Goal: Information Seeking & Learning: Learn about a topic

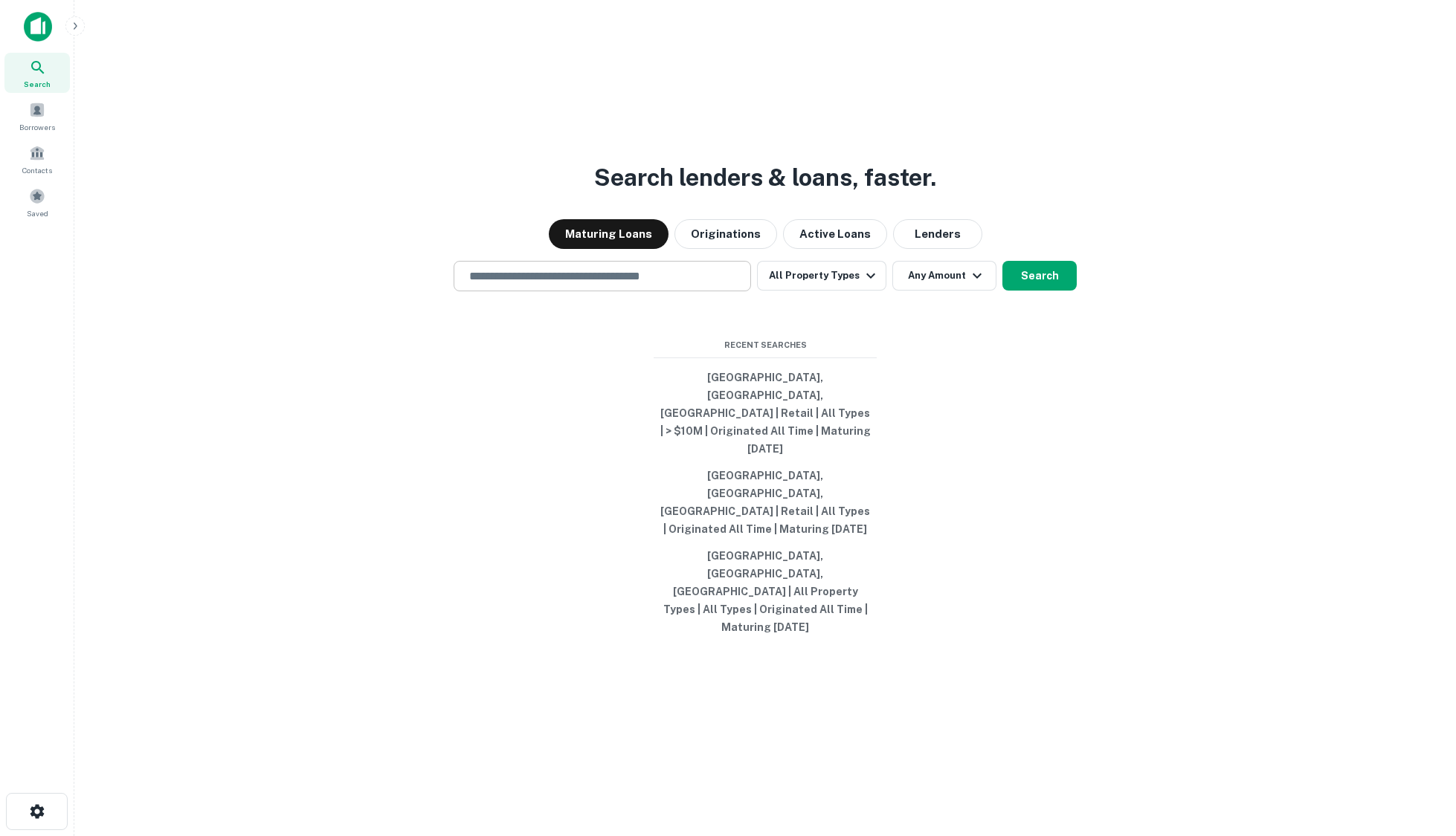
click at [490, 285] on input "text" at bounding box center [602, 276] width 284 height 17
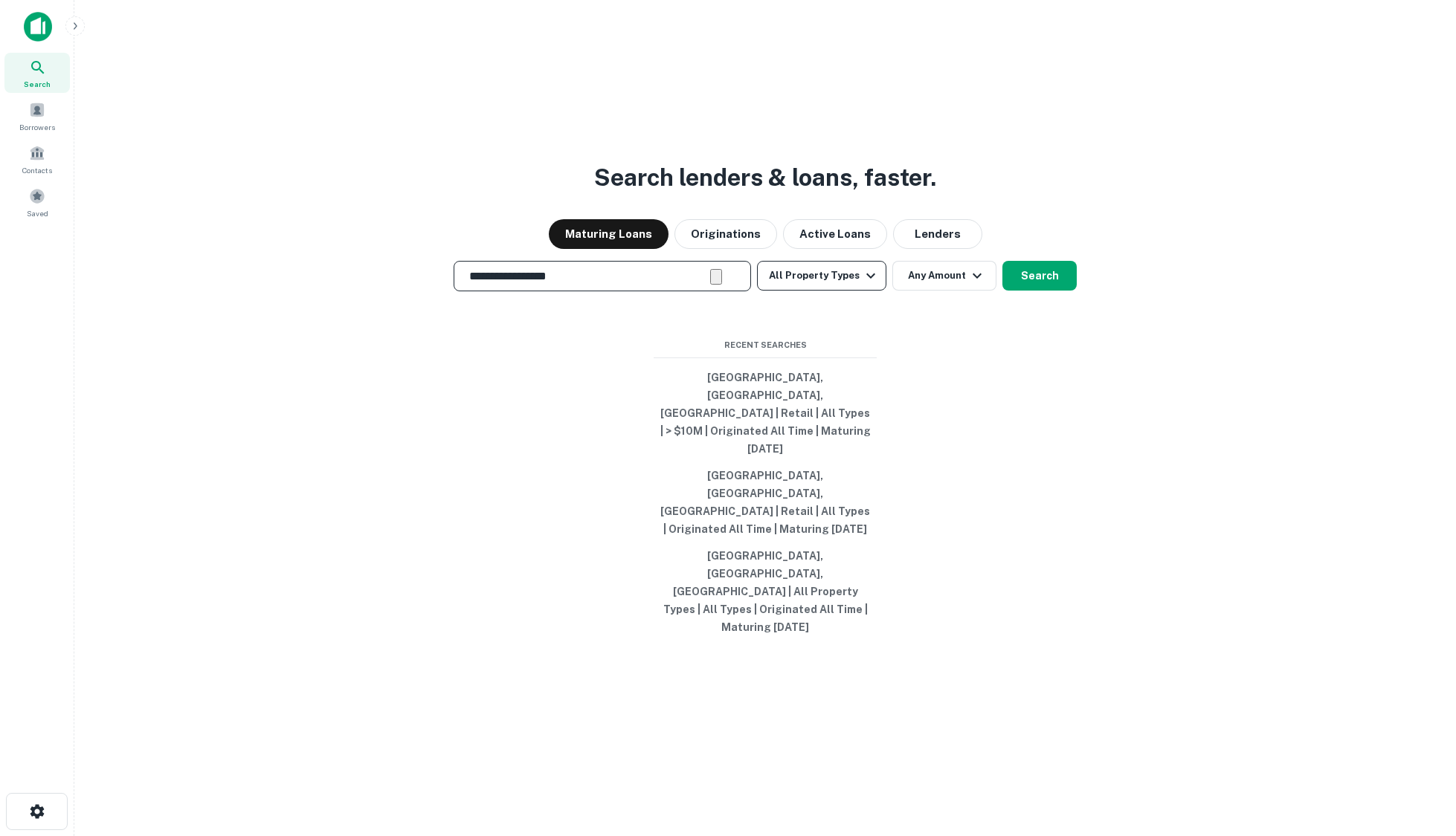
type input "**********"
click at [828, 291] on button "All Property Types" at bounding box center [821, 276] width 129 height 30
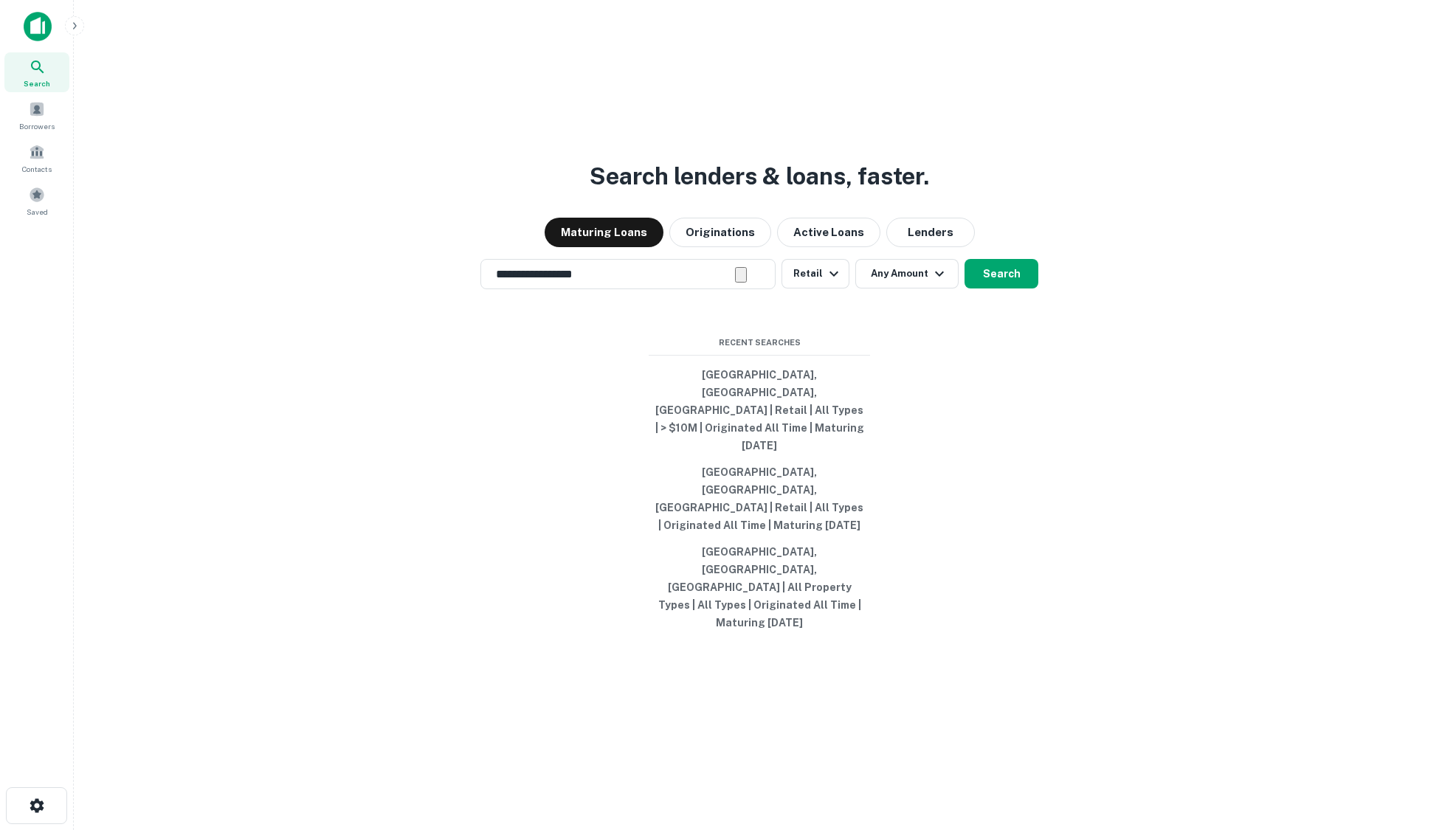
click at [913, 829] on div at bounding box center [722, 830] width 1445 height 0
click at [913, 289] on button "Any Amount" at bounding box center [907, 274] width 104 height 30
type input "*******"
click at [1006, 289] on button "Search" at bounding box center [1002, 274] width 74 height 30
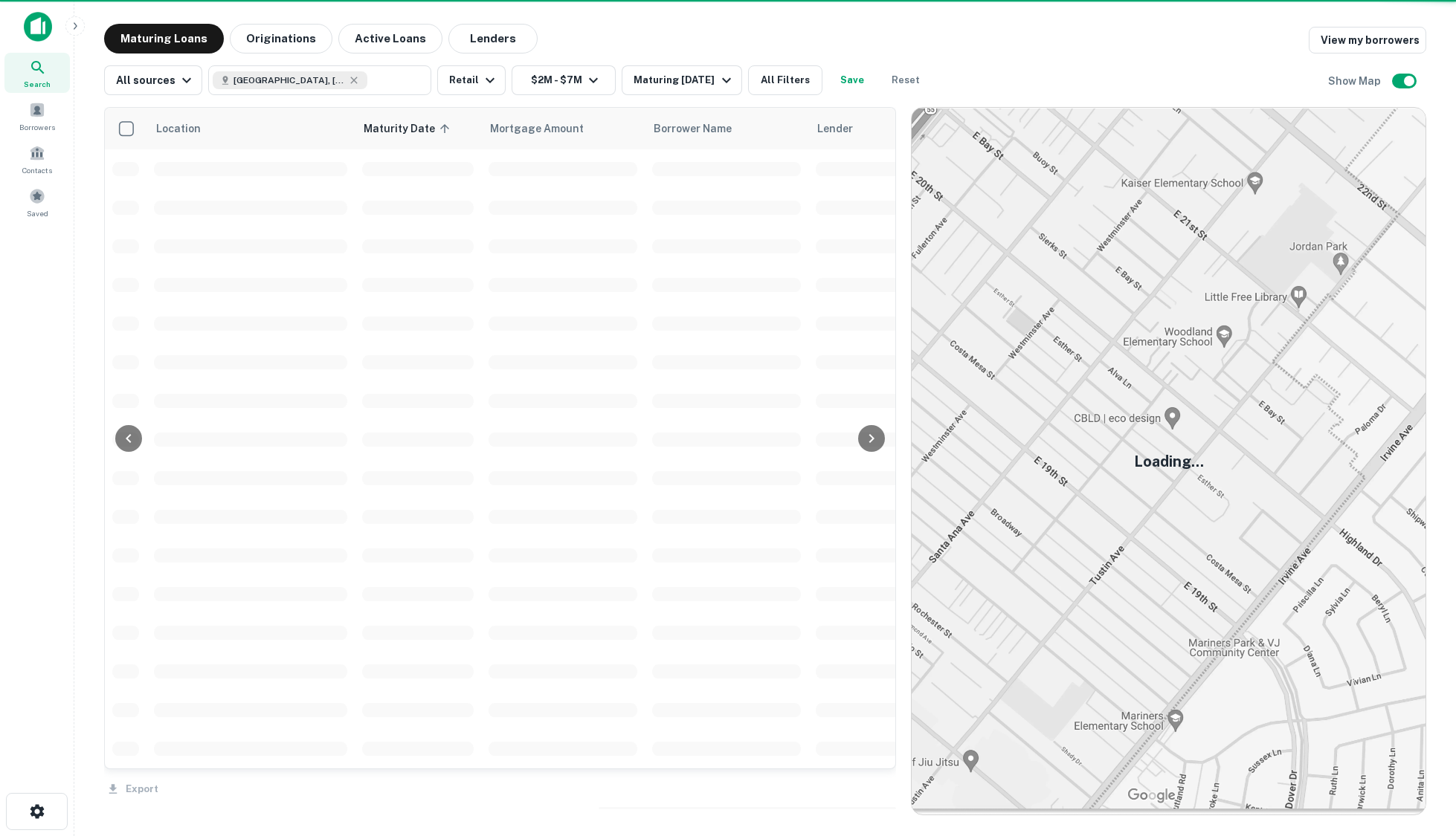
click at [903, 293] on div at bounding box center [903, 462] width 15 height 708
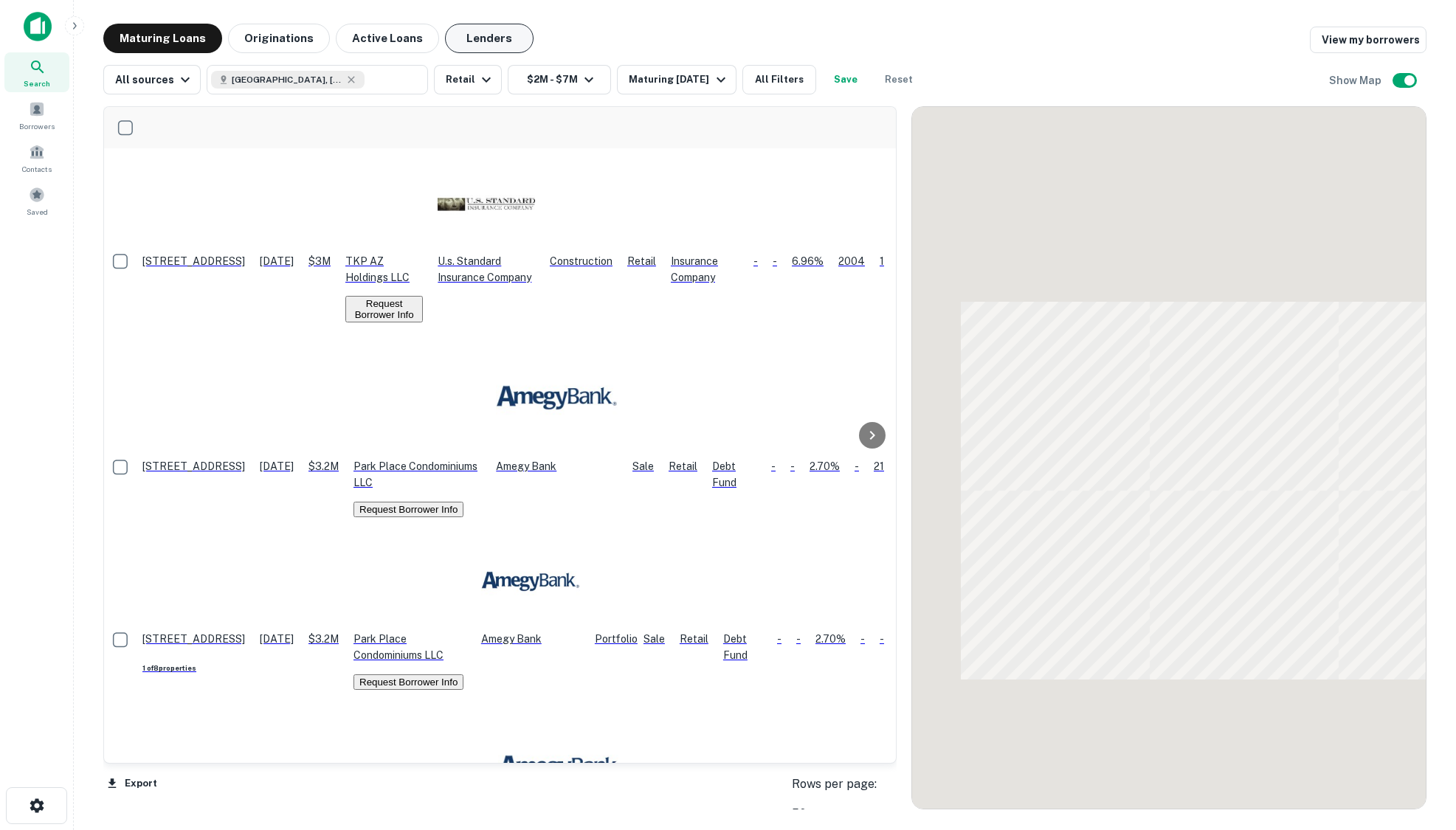
click at [482, 33] on button "Lenders" at bounding box center [489, 39] width 89 height 30
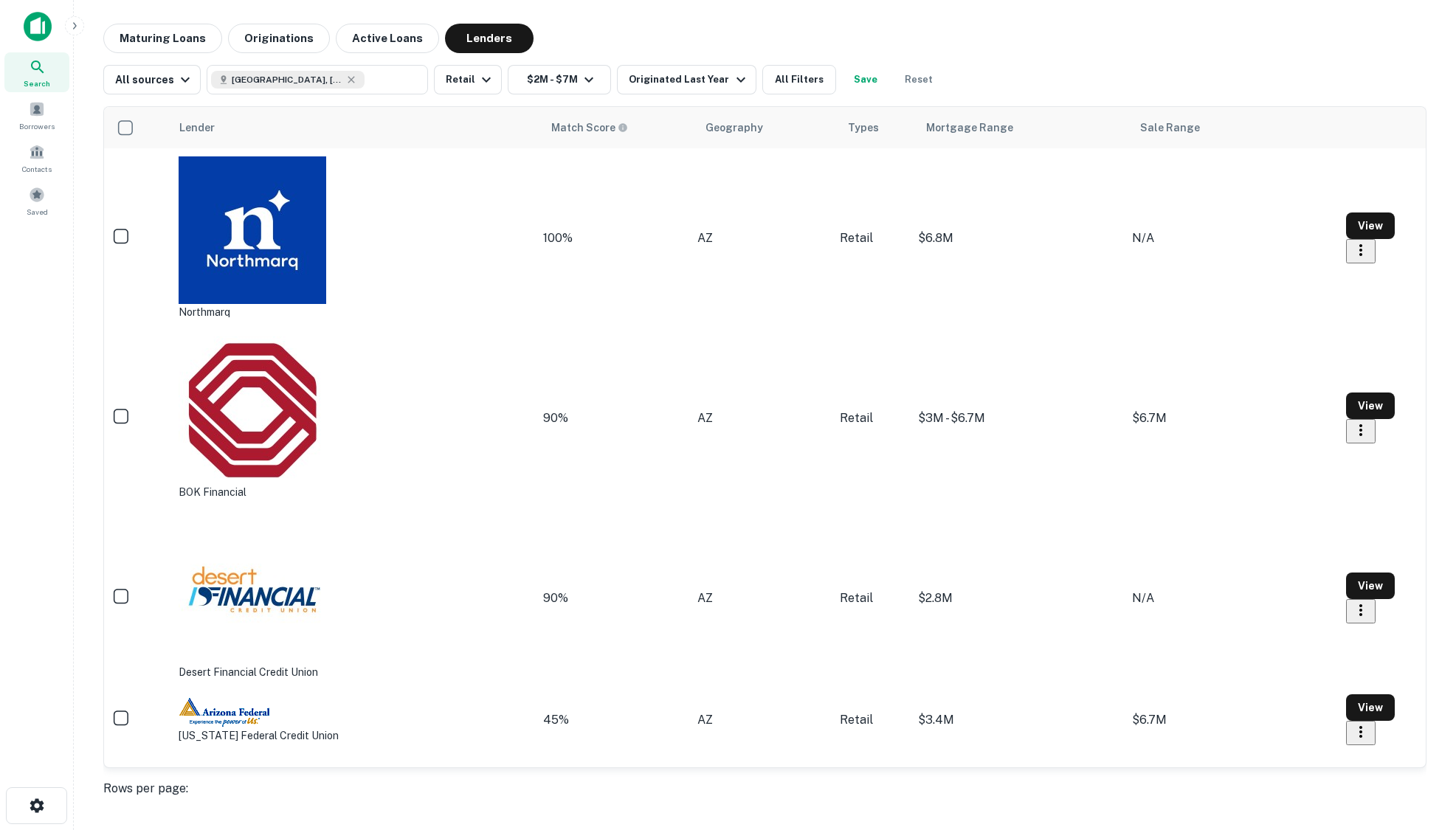
click at [260, 337] on div "BOK Financial" at bounding box center [252, 418] width 147 height 164
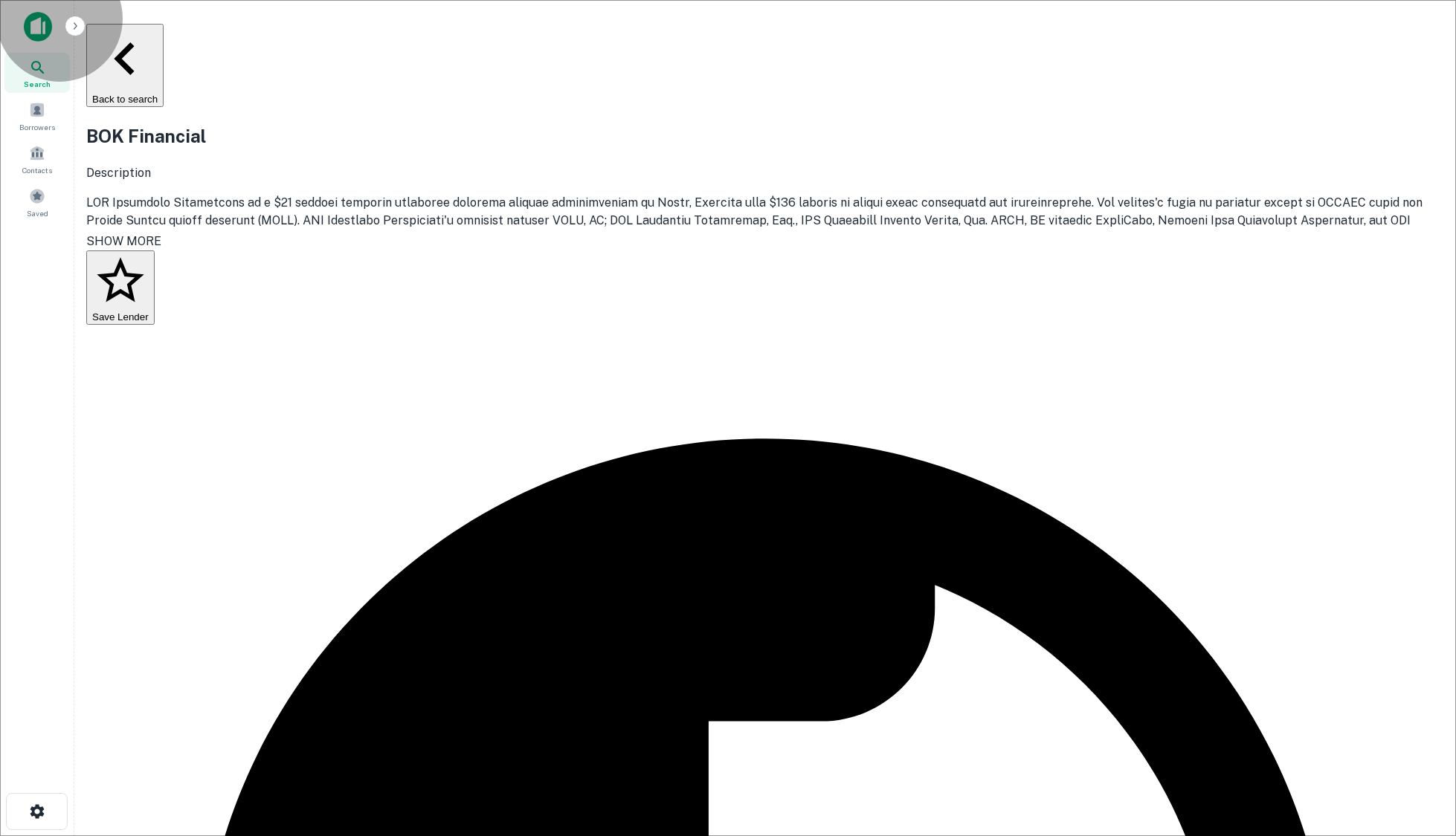
click at [163, 42] on button "Back to search" at bounding box center [125, 66] width 78 height 84
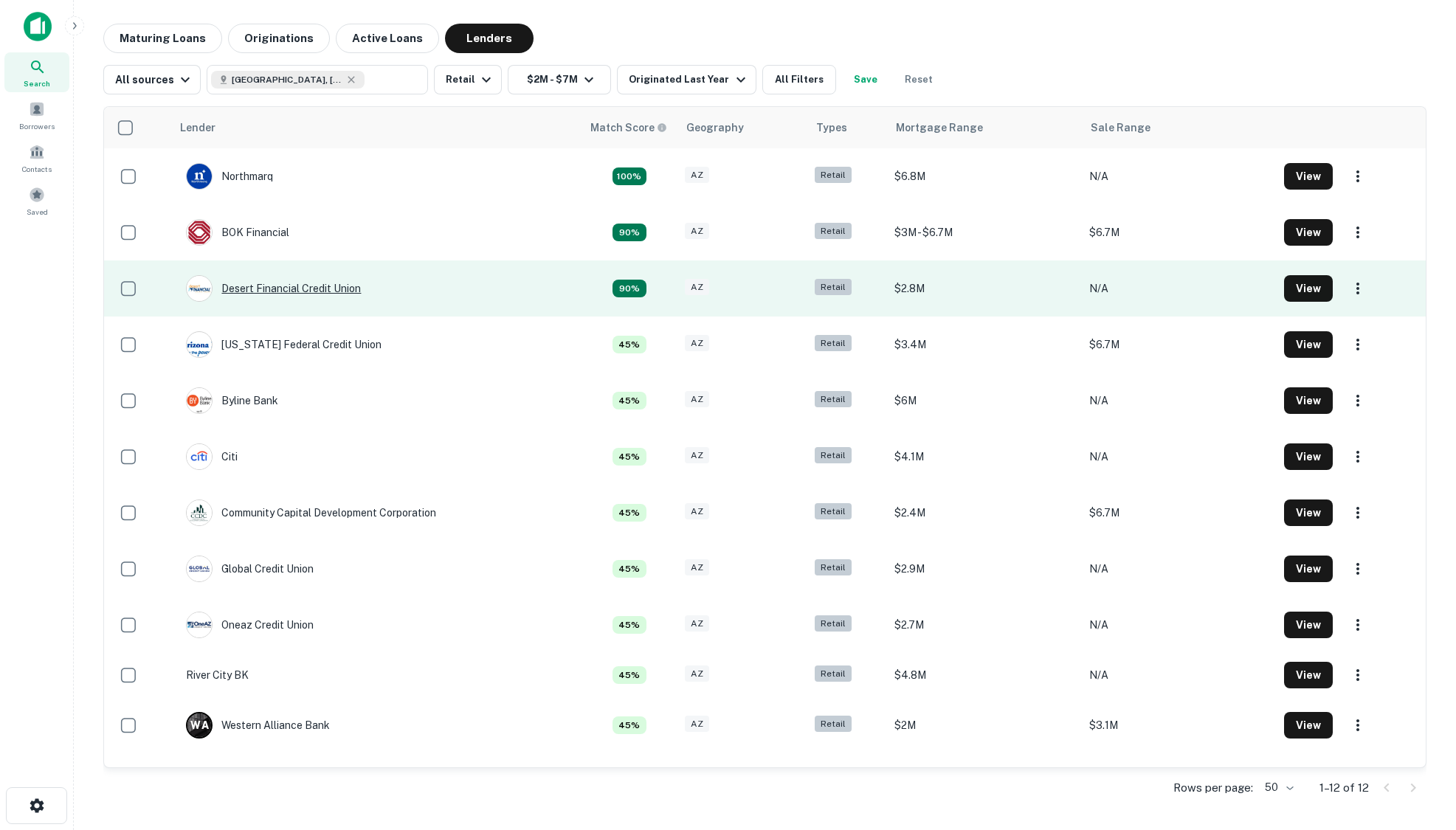
click at [303, 281] on div "Desert Financial Credit Union" at bounding box center [273, 289] width 175 height 27
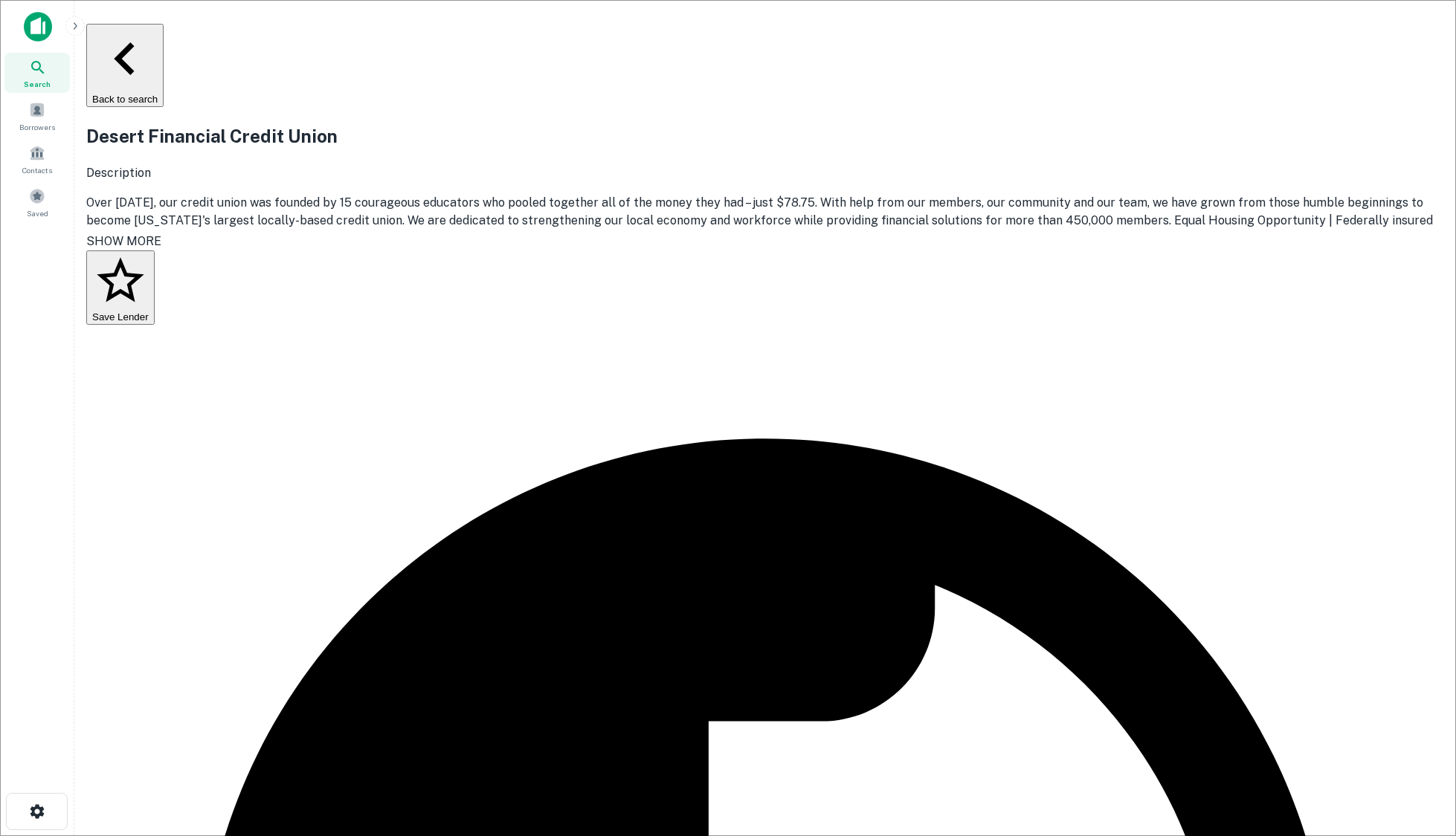
click at [163, 32] on button "Back to search" at bounding box center [125, 66] width 78 height 84
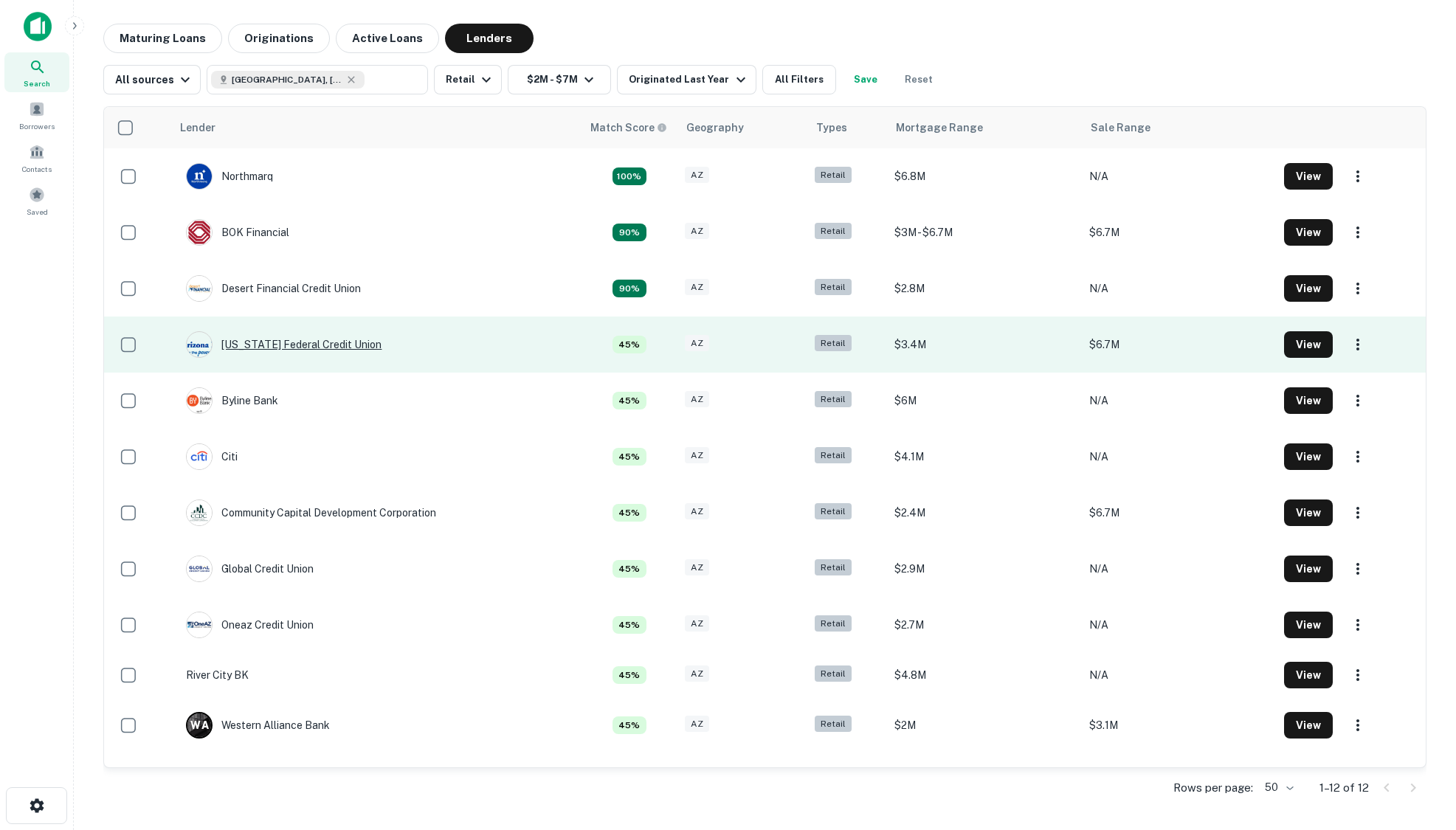
click at [298, 345] on div "[US_STATE] Federal Credit Union" at bounding box center [284, 345] width 195 height 27
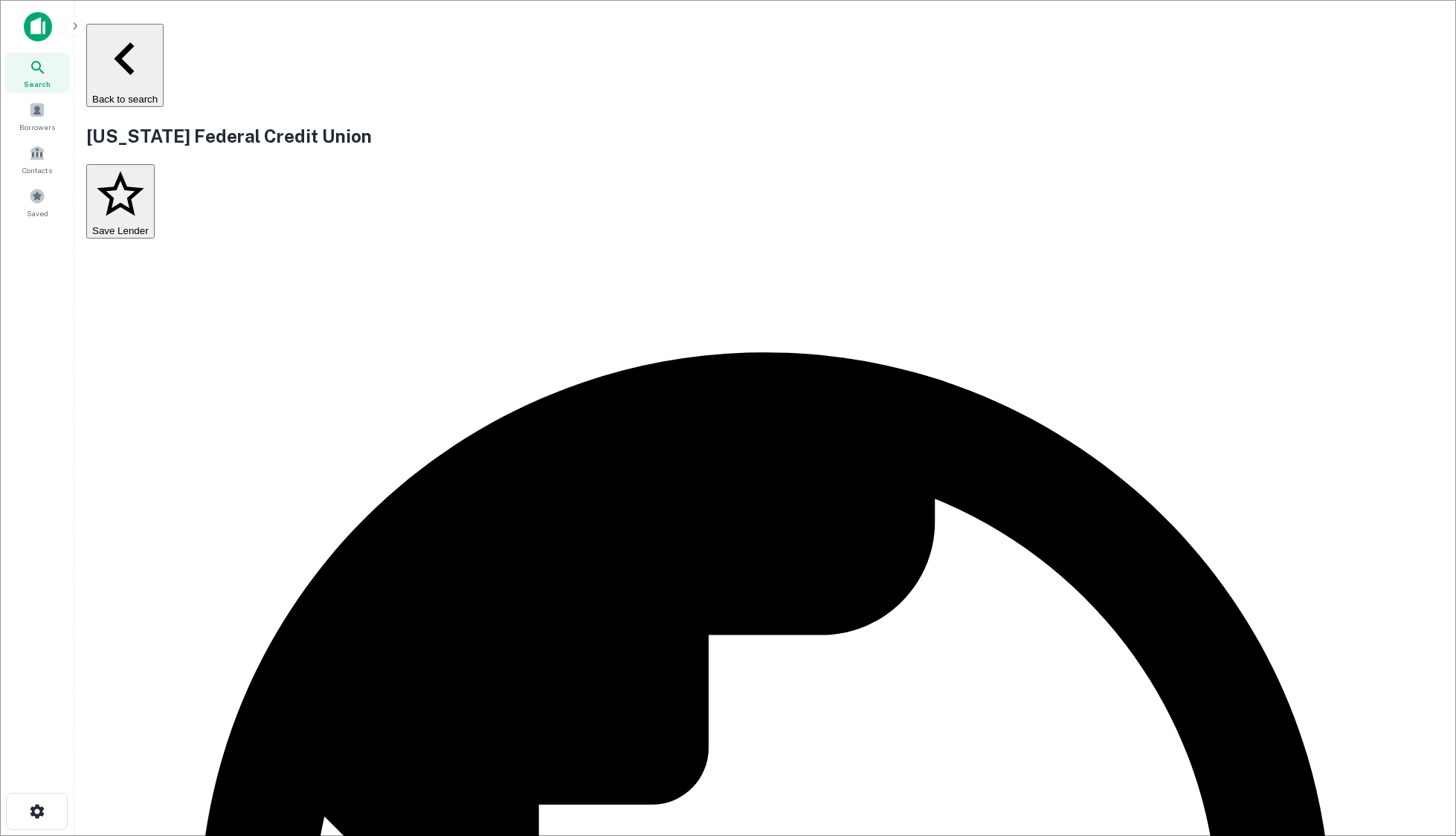
click at [163, 37] on button "Back to search" at bounding box center [125, 66] width 78 height 84
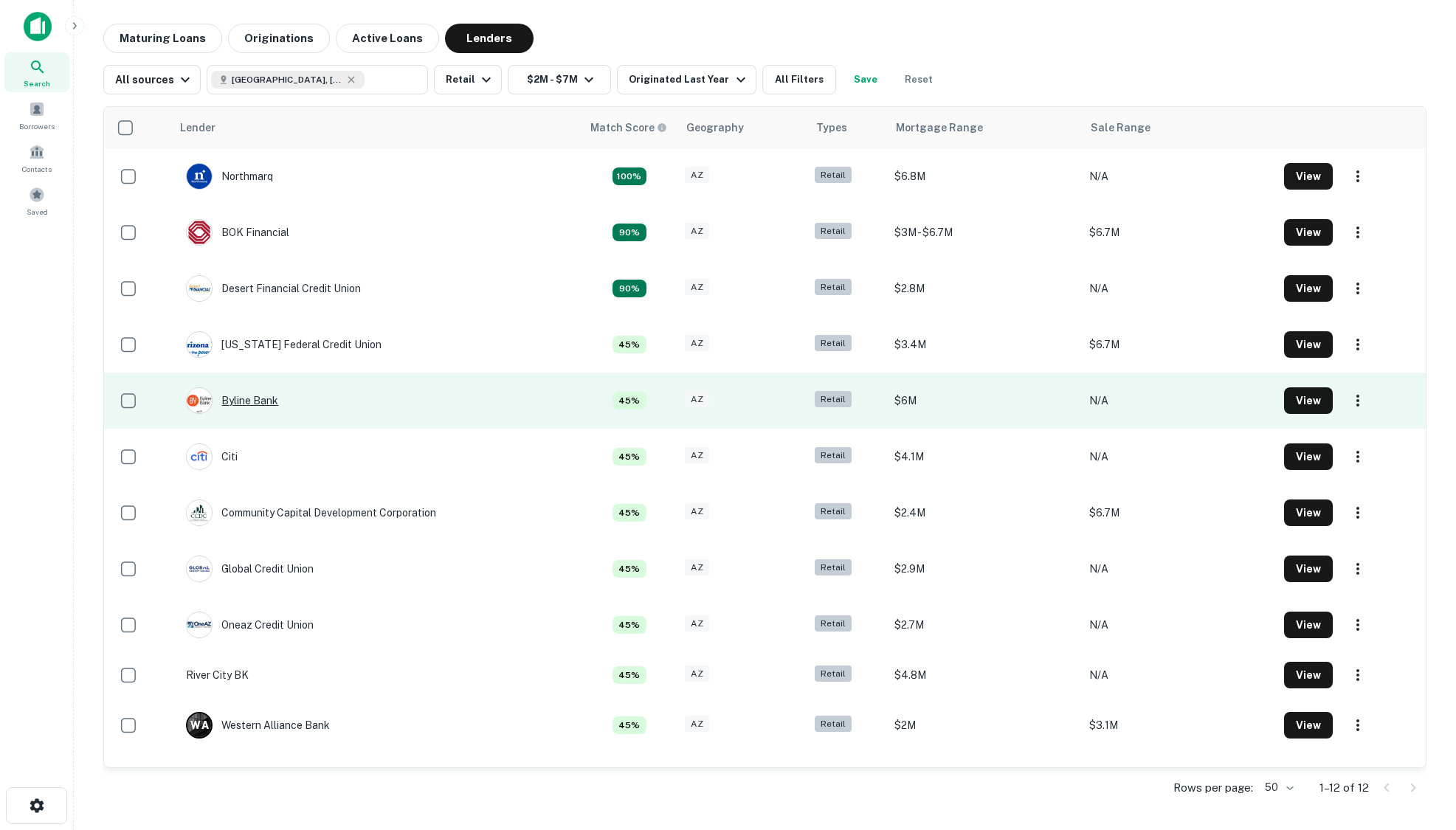
click at [243, 397] on div "Byline Bank" at bounding box center [232, 401] width 93 height 27
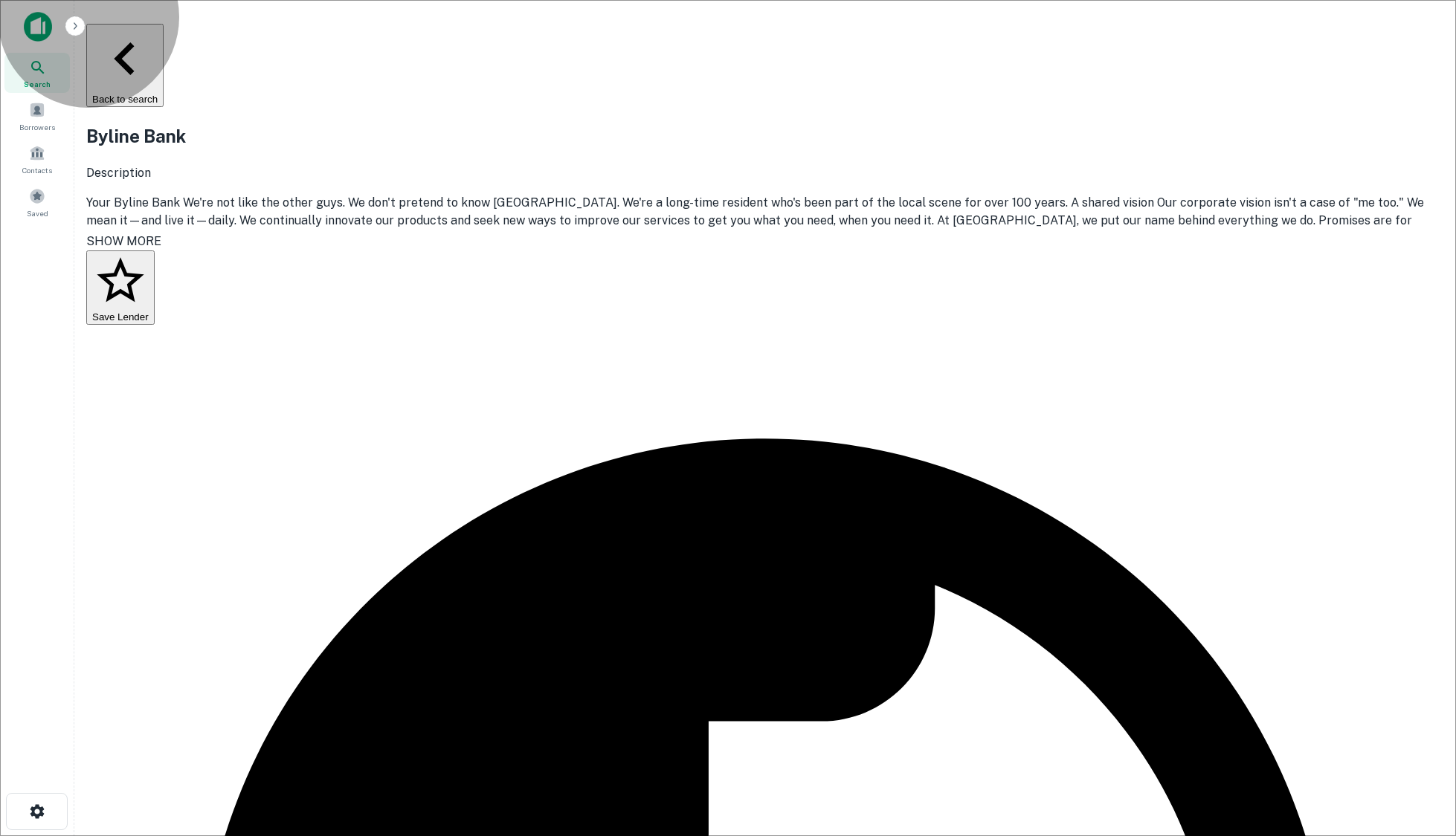
click at [163, 41] on button "Back to search" at bounding box center [125, 66] width 78 height 84
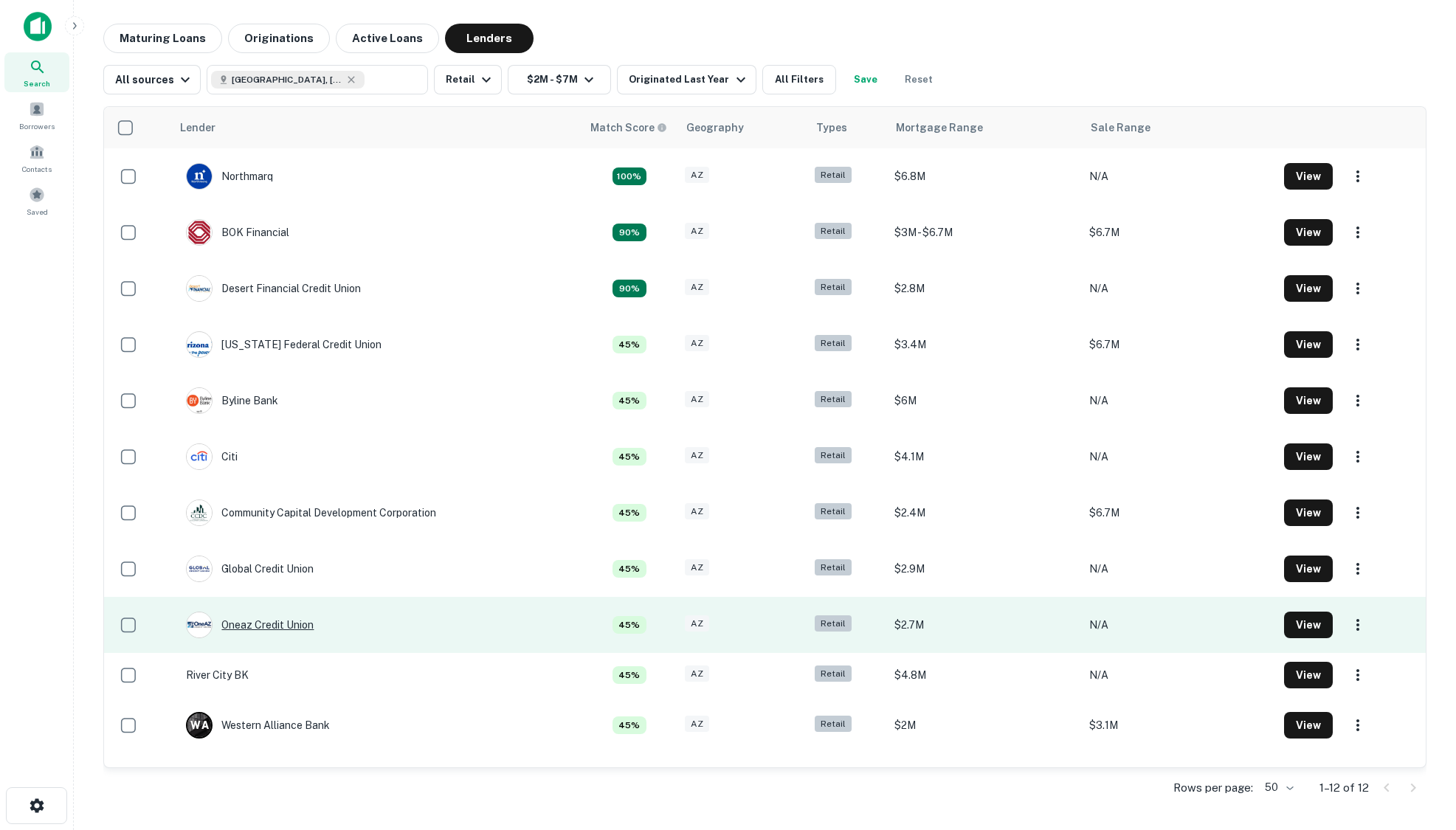
click at [270, 621] on div "Oneaz Credit Union" at bounding box center [249, 625] width 127 height 27
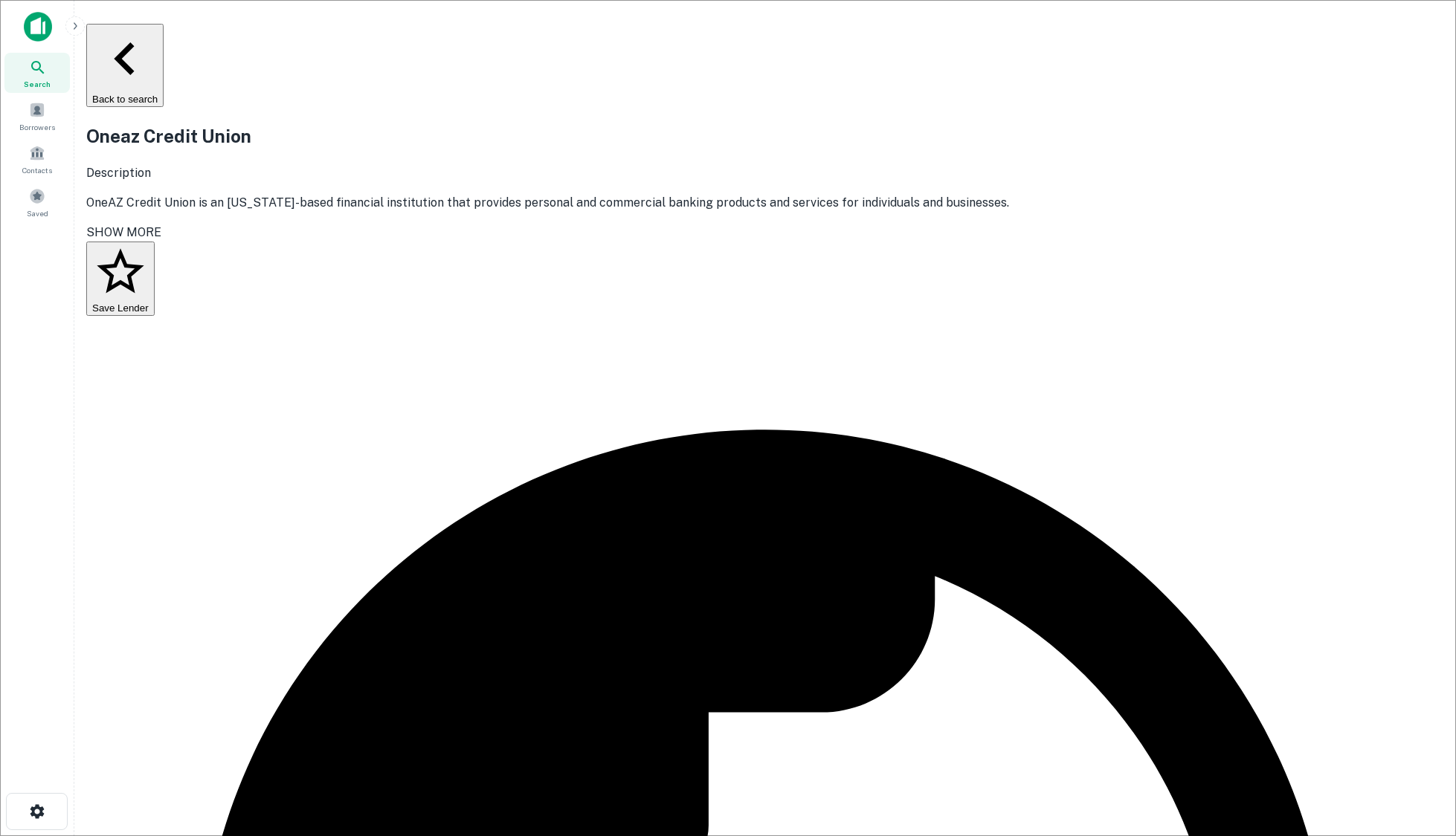
click at [163, 32] on button "Back to search" at bounding box center [125, 66] width 78 height 84
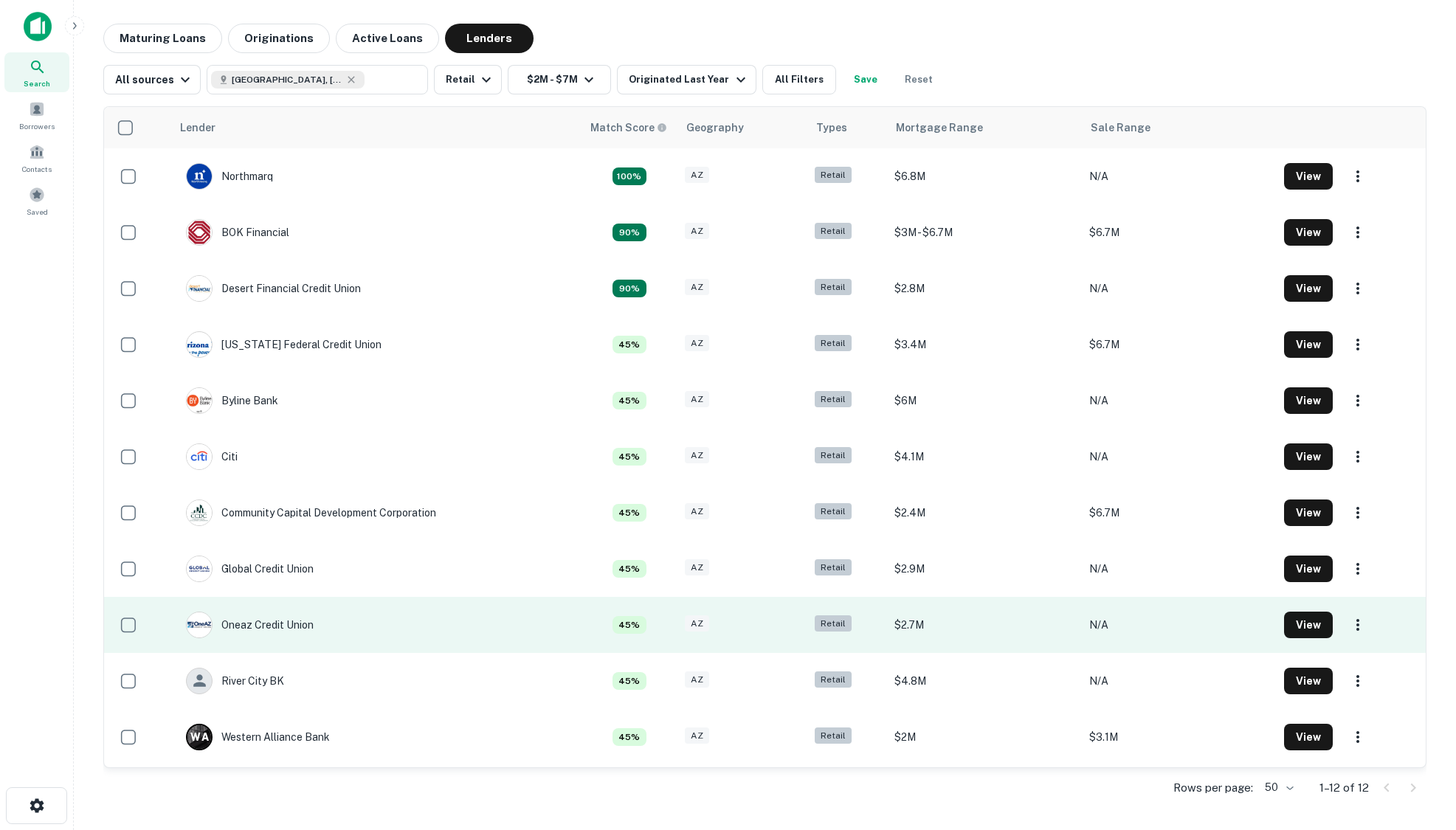
scroll to position [54, 0]
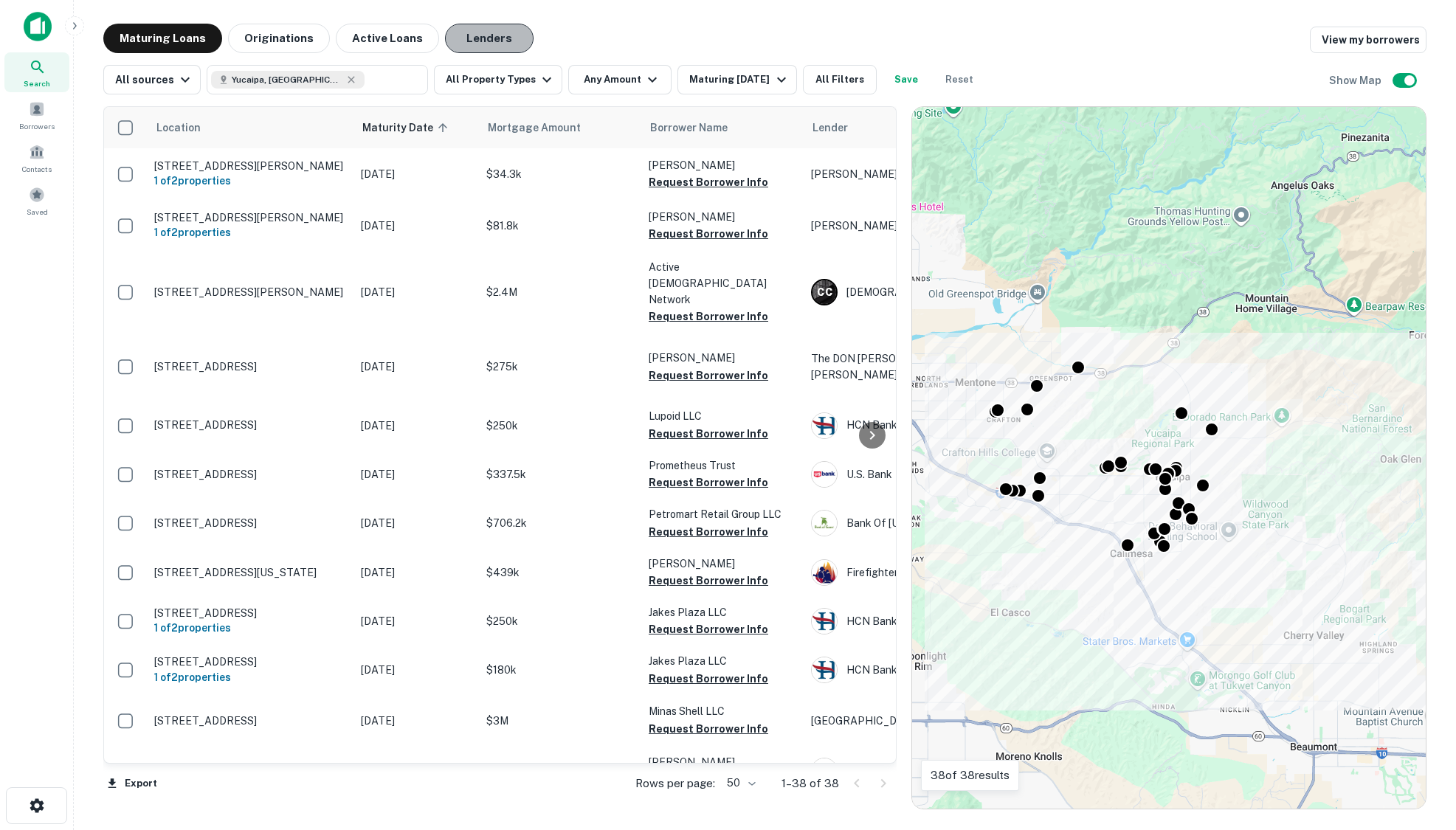
click at [475, 28] on button "Lenders" at bounding box center [489, 39] width 89 height 30
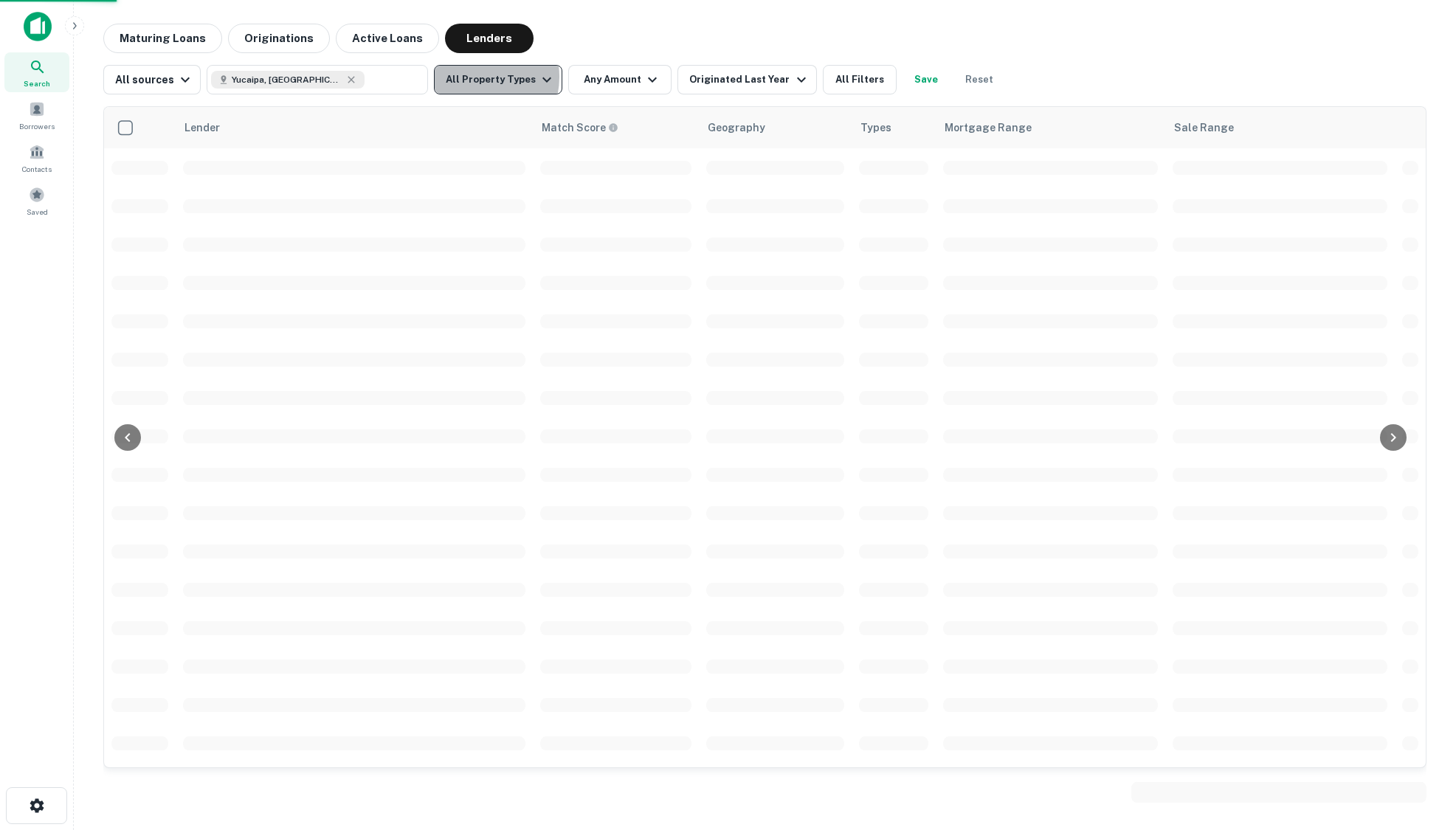
click at [472, 77] on button "All Property Types" at bounding box center [497, 80] width 128 height 30
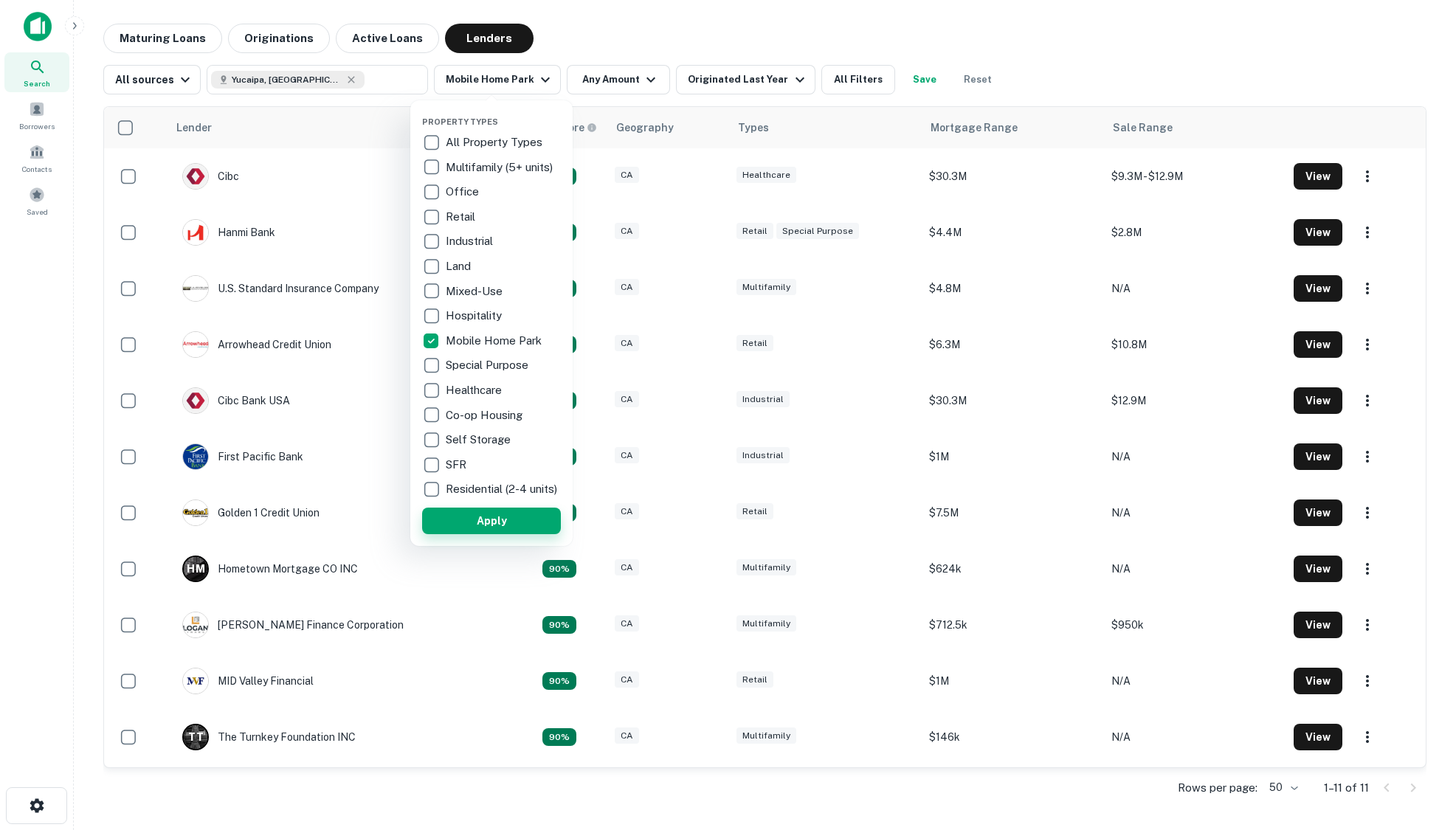
click at [512, 526] on button "Apply" at bounding box center [491, 521] width 138 height 27
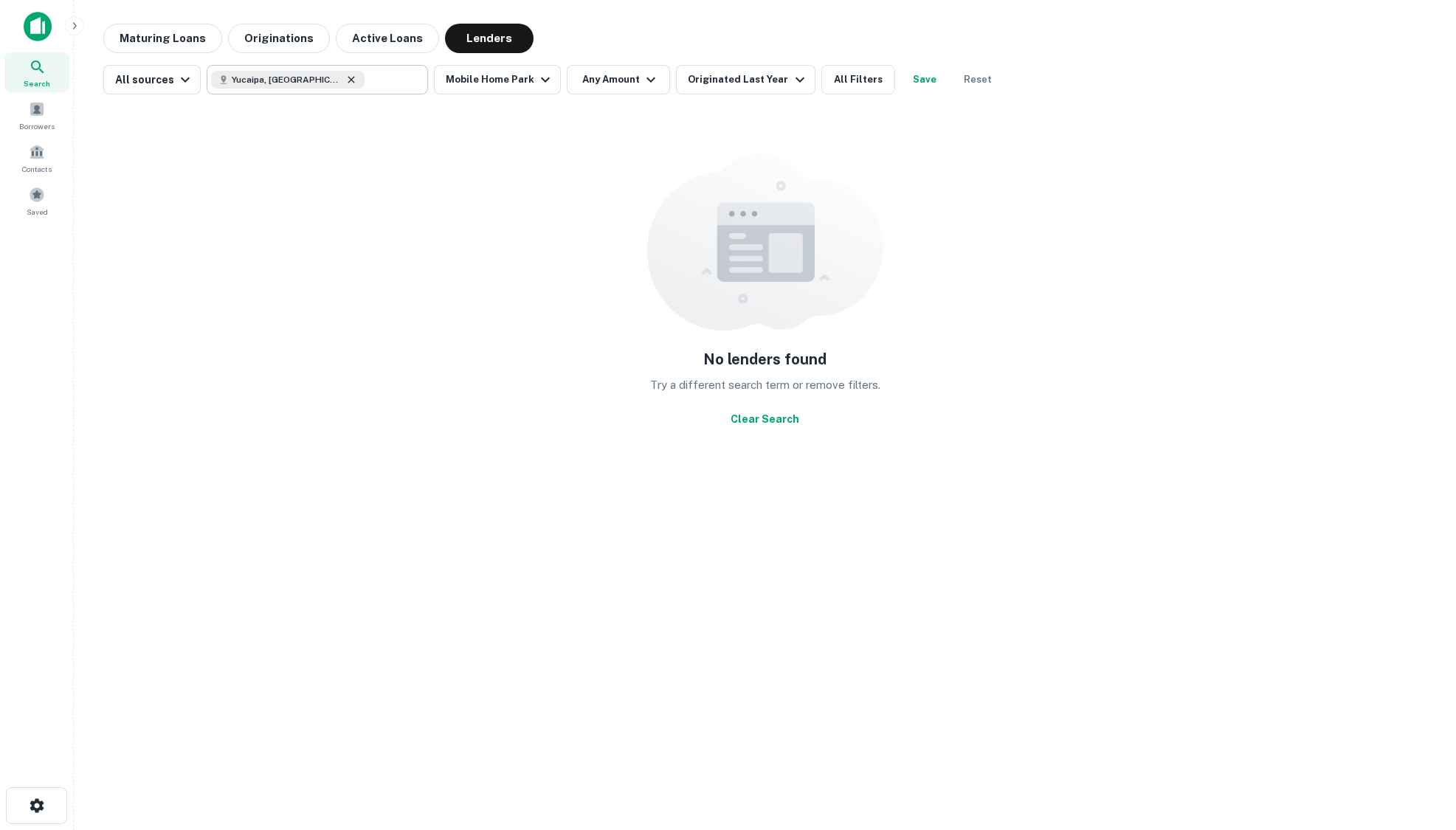
click at [345, 78] on icon at bounding box center [351, 80] width 12 height 12
type input "**********"
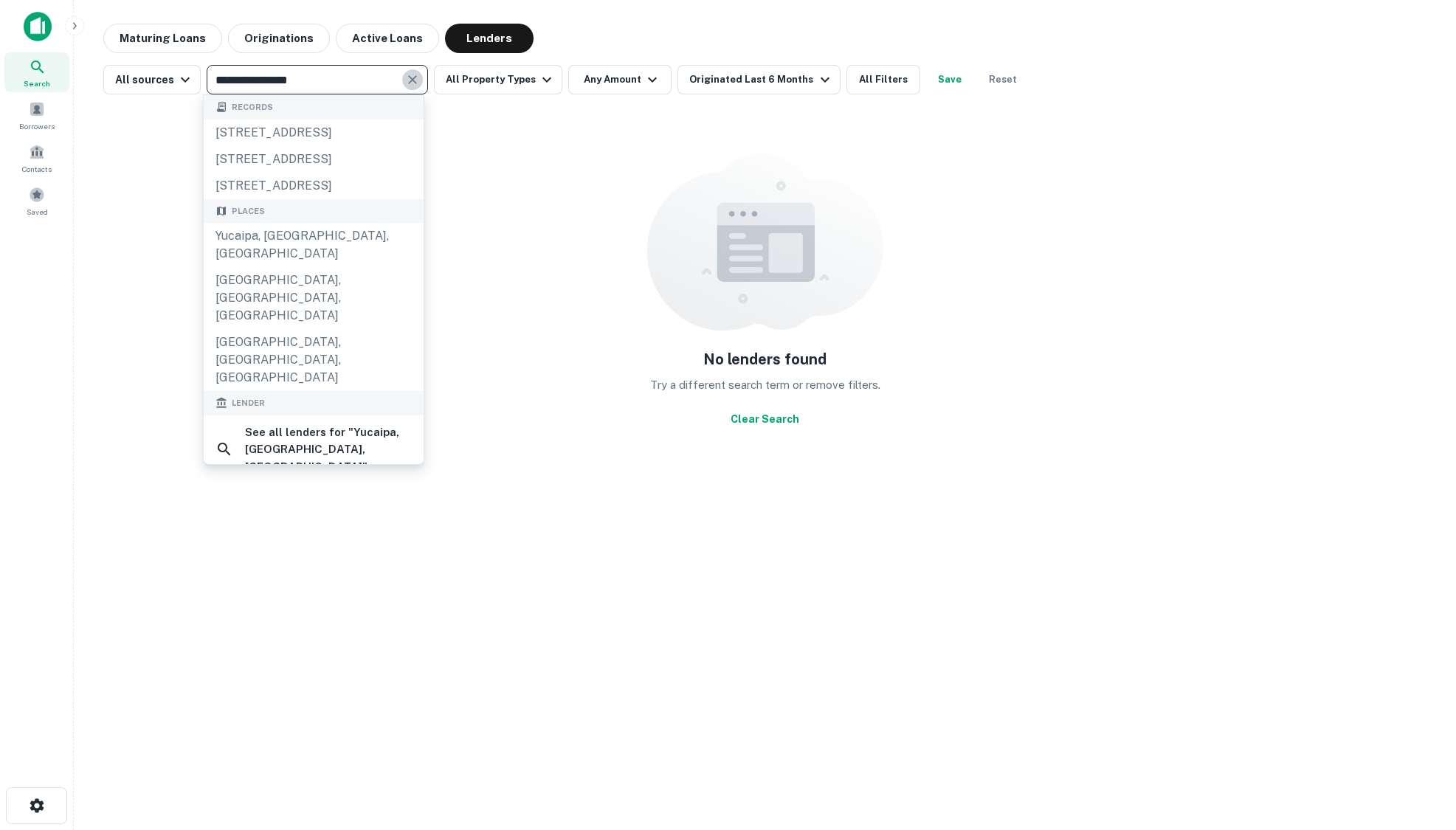
click at [408, 82] on icon "Clear" at bounding box center [412, 80] width 9 height 9
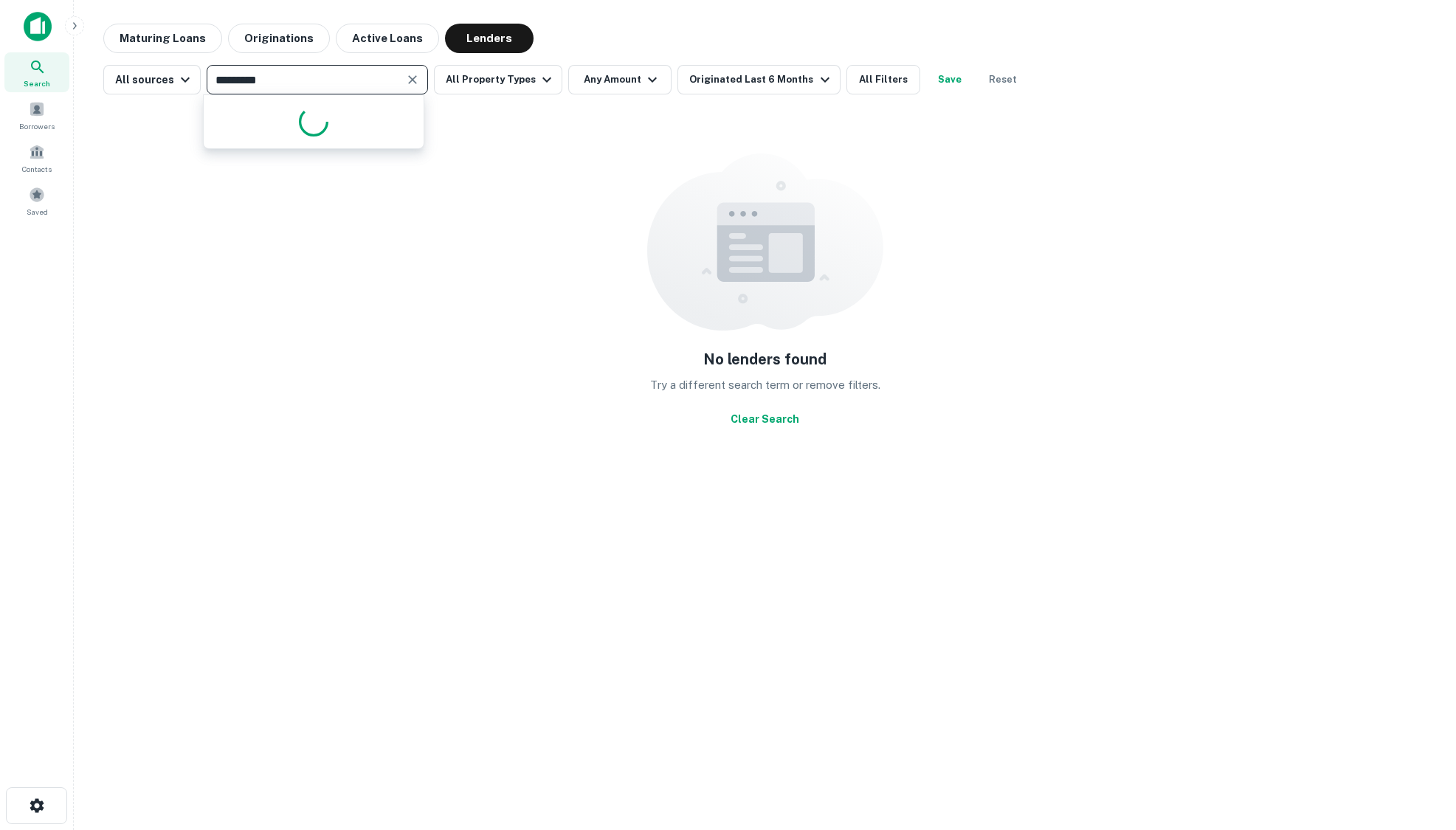
type input "**********"
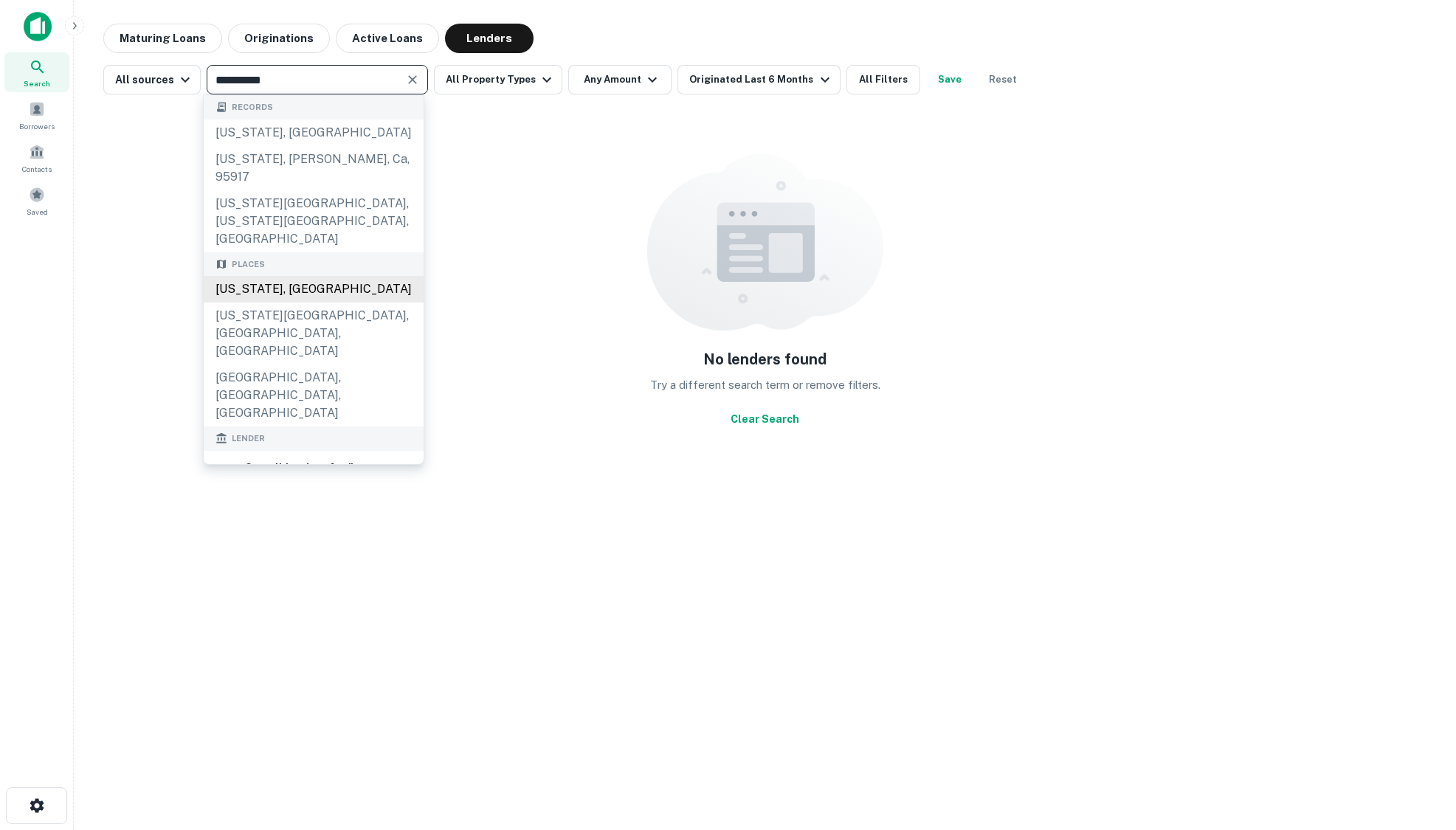
click at [258, 276] on div "California, USA" at bounding box center [313, 290] width 220 height 27
